Goal: Navigation & Orientation: Find specific page/section

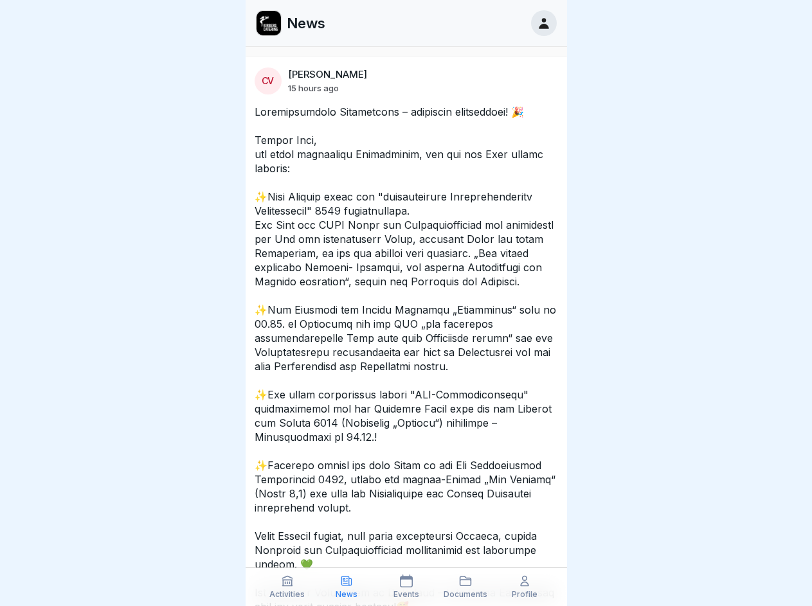
click at [287, 587] on icon at bounding box center [287, 581] width 13 height 13
click at [346, 587] on icon at bounding box center [346, 581] width 13 height 13
click at [406, 587] on icon at bounding box center [406, 581] width 13 height 13
click at [465, 587] on icon at bounding box center [465, 581] width 13 height 13
click at [524, 587] on icon at bounding box center [524, 581] width 13 height 13
